Goal: Task Accomplishment & Management: Manage account settings

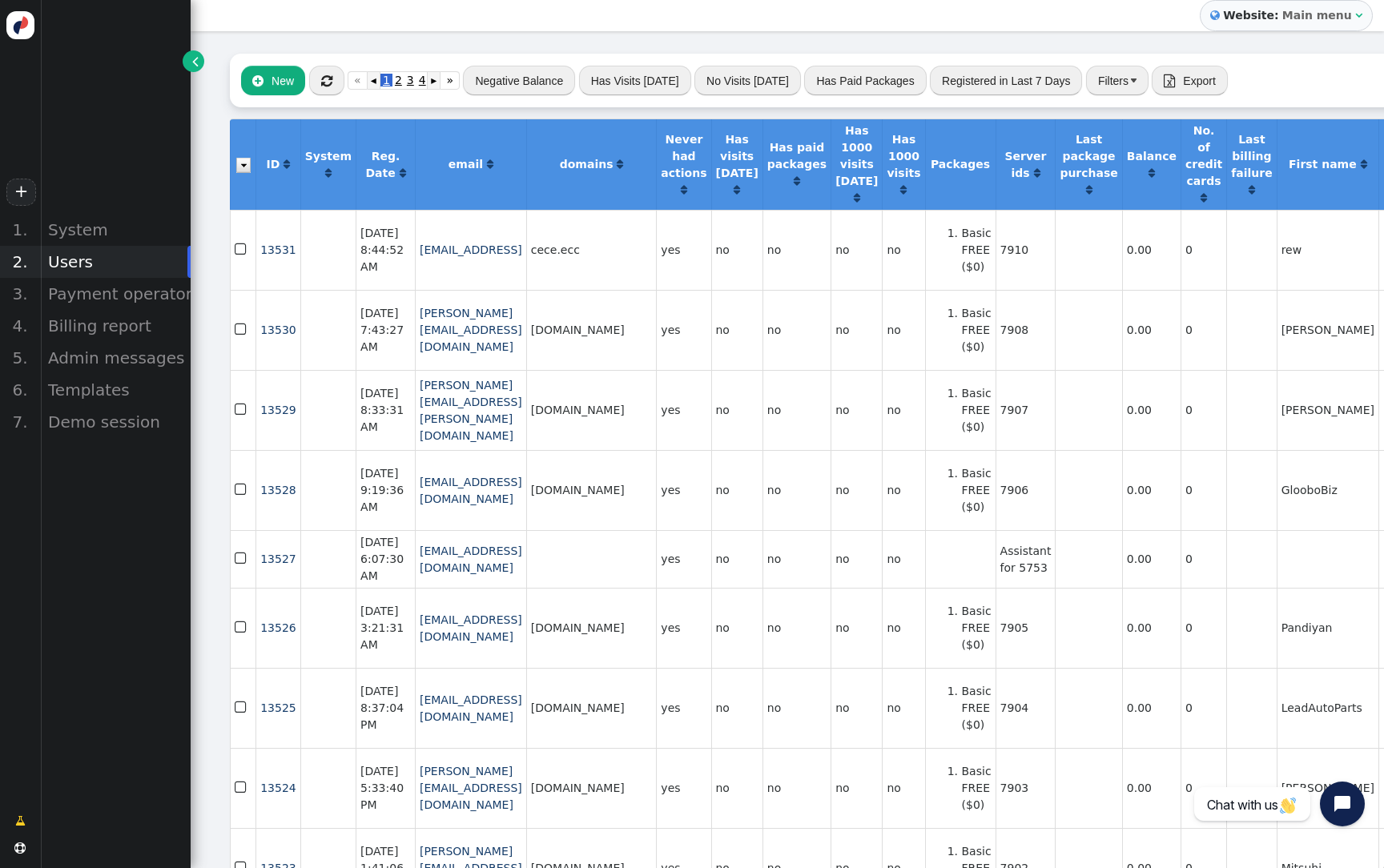
scroll to position [0, 1]
click at [107, 335] on div "Billing report" at bounding box center [115, 326] width 151 height 32
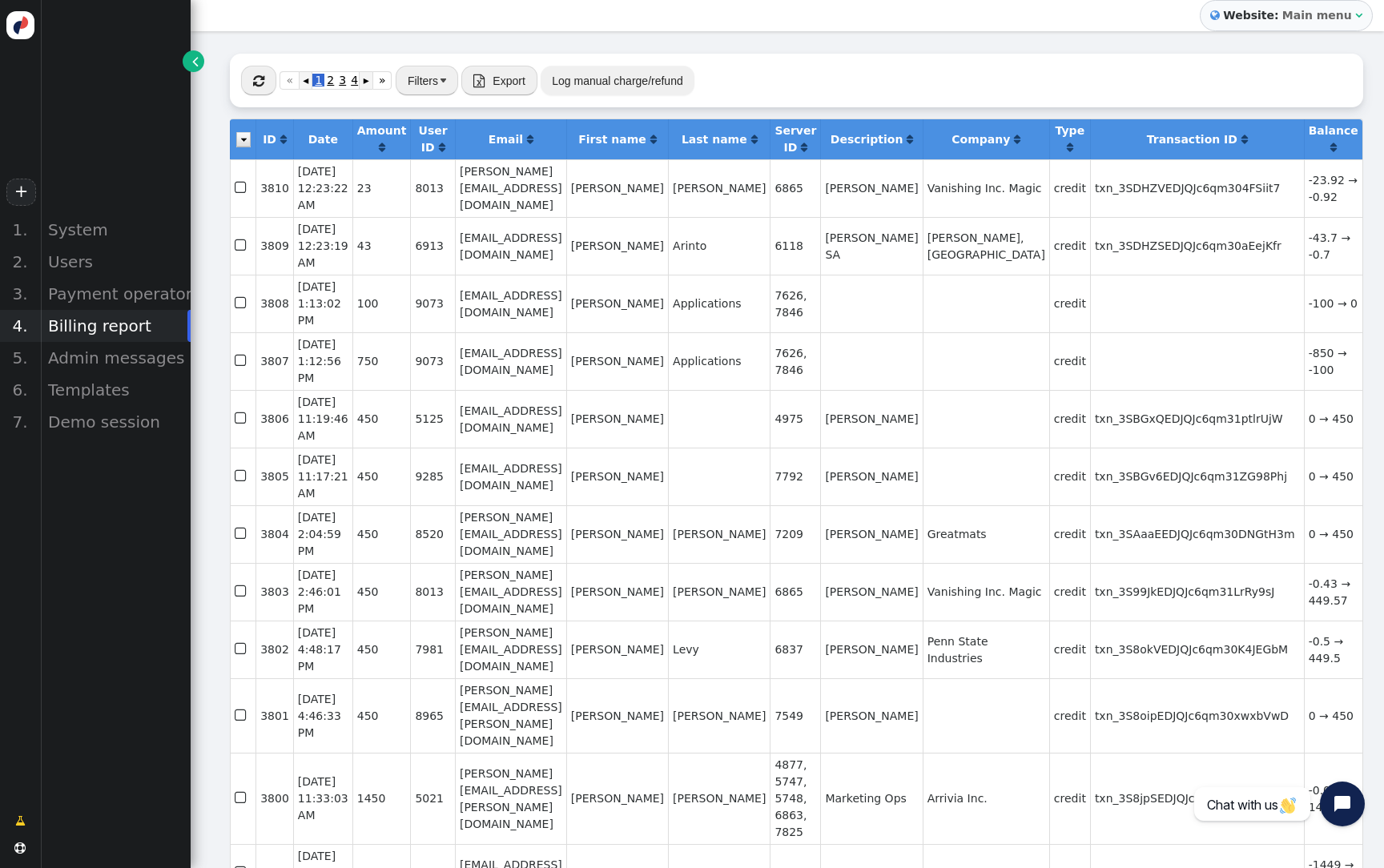
click at [585, 82] on button "Log manual charge/refund" at bounding box center [617, 80] width 153 height 29
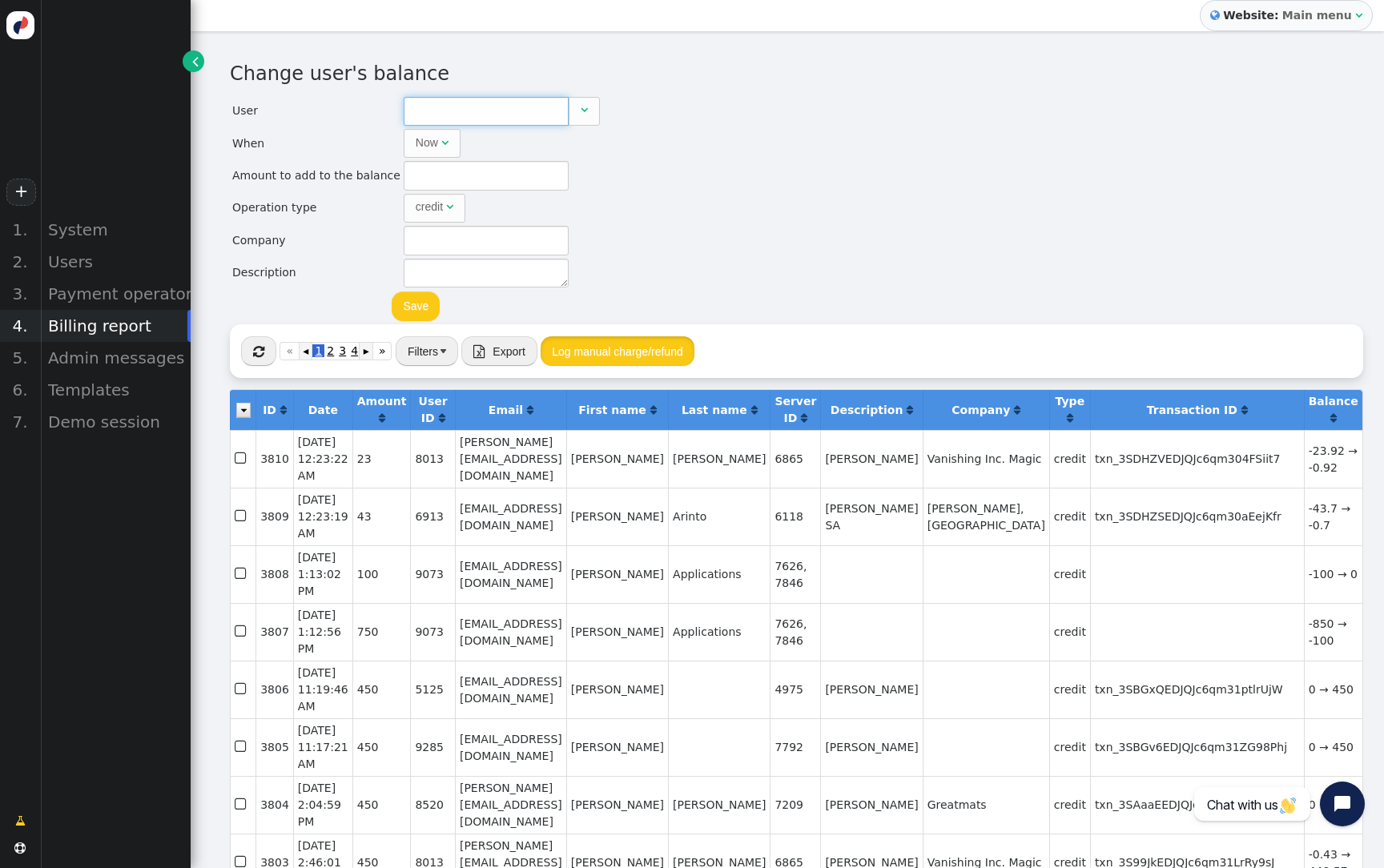
click at [519, 122] on input "text" at bounding box center [486, 111] width 165 height 29
paste input "Personyze."
click at [518, 122] on input "Personyze." at bounding box center [486, 111] width 165 height 29
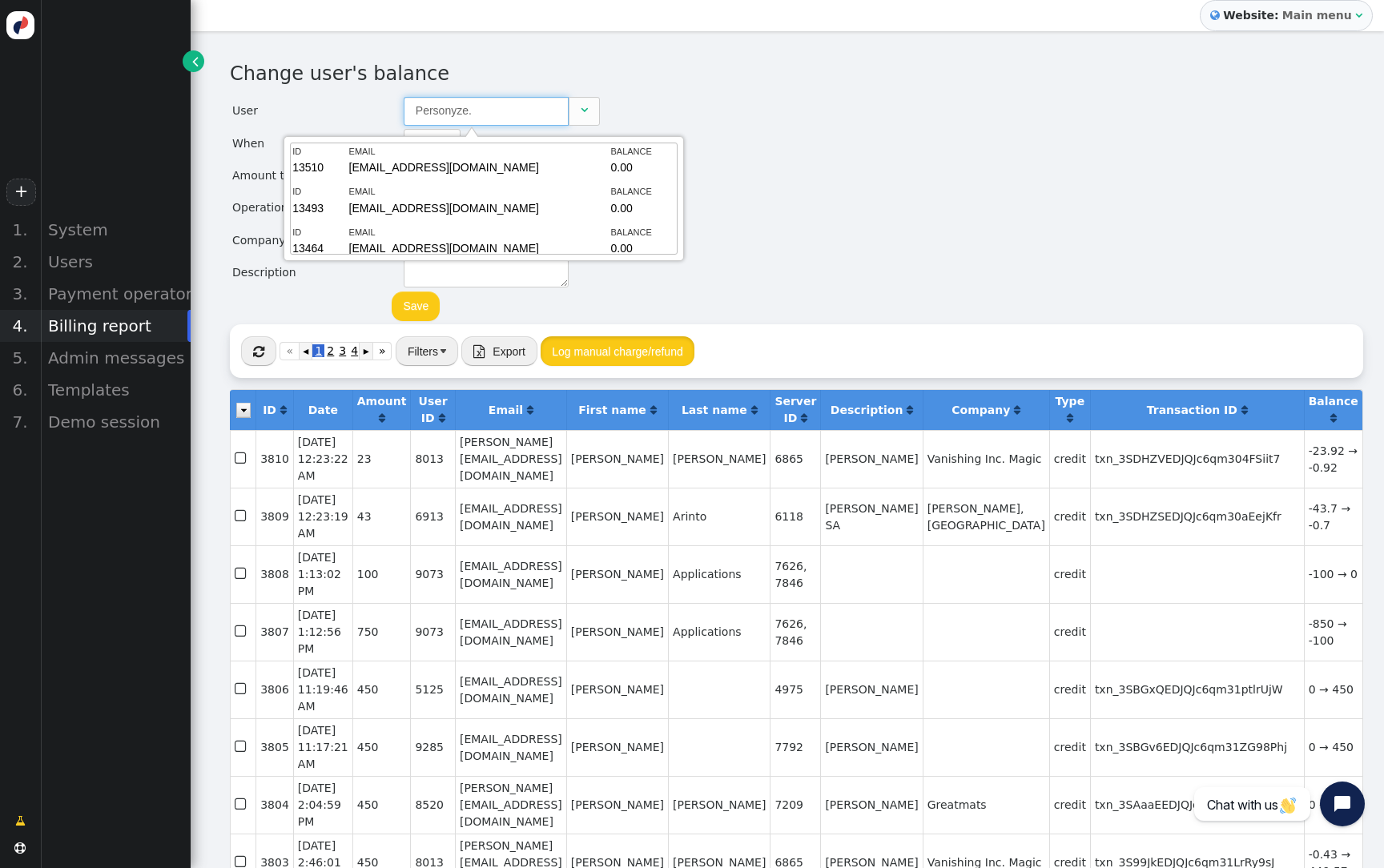
click at [518, 122] on input "Personyze." at bounding box center [486, 111] width 165 height 29
paste input "[EMAIL_ADDRESS][DOMAIN_NAME]"
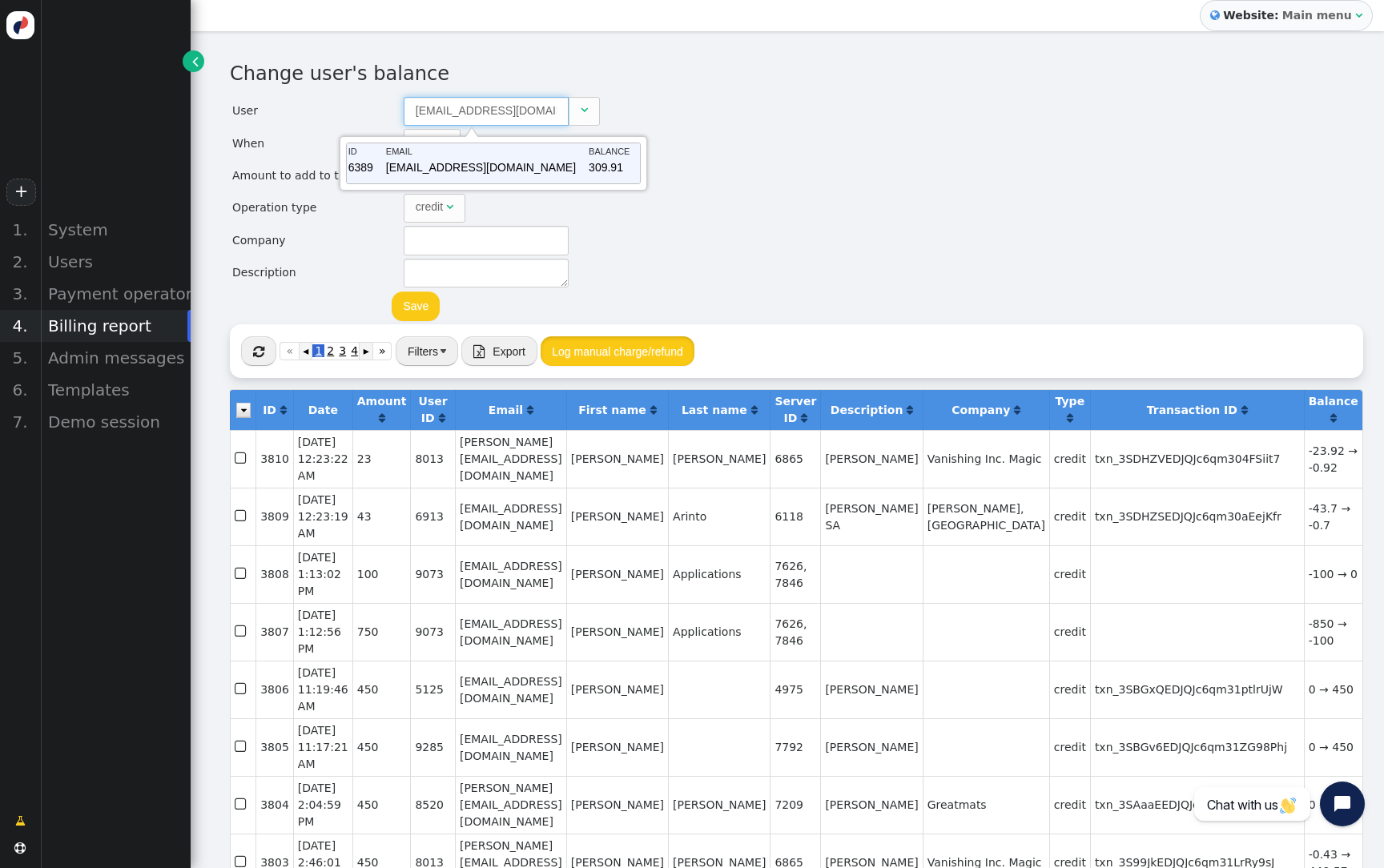
type input "6389"
click at [510, 175] on td "[EMAIL_ADDRESS][DOMAIN_NAME]" at bounding box center [486, 170] width 201 height 22
click at [709, 190] on div "Change user's balance User 6389  When Now  month dd , yyyy HH : MM : SS AM ▲ …" at bounding box center [787, 192] width 1114 height 265
click at [512, 179] on input "text" at bounding box center [486, 175] width 165 height 29
type input "745"
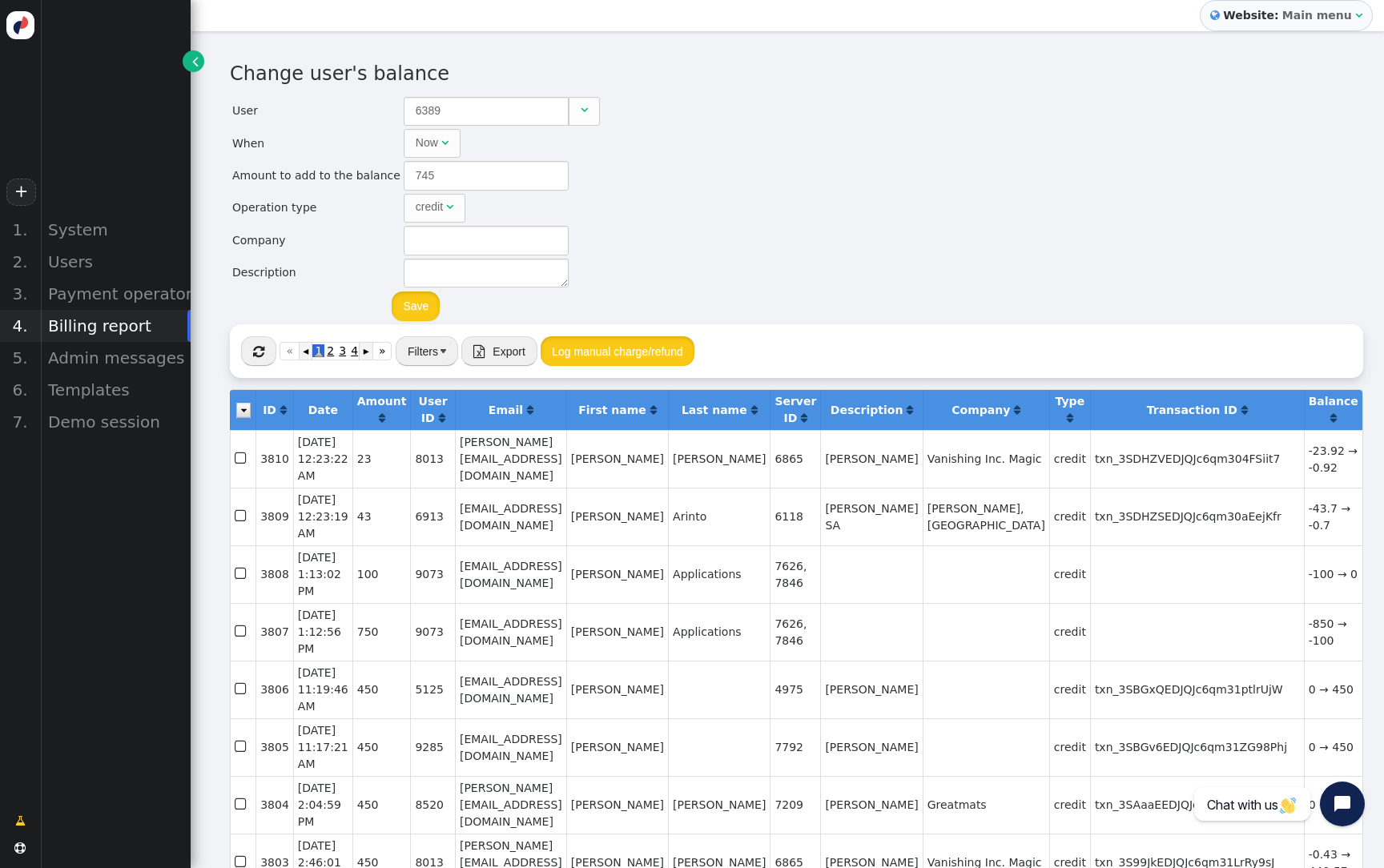
click at [420, 306] on button "Save" at bounding box center [415, 306] width 48 height 29
